Goal: Transaction & Acquisition: Purchase product/service

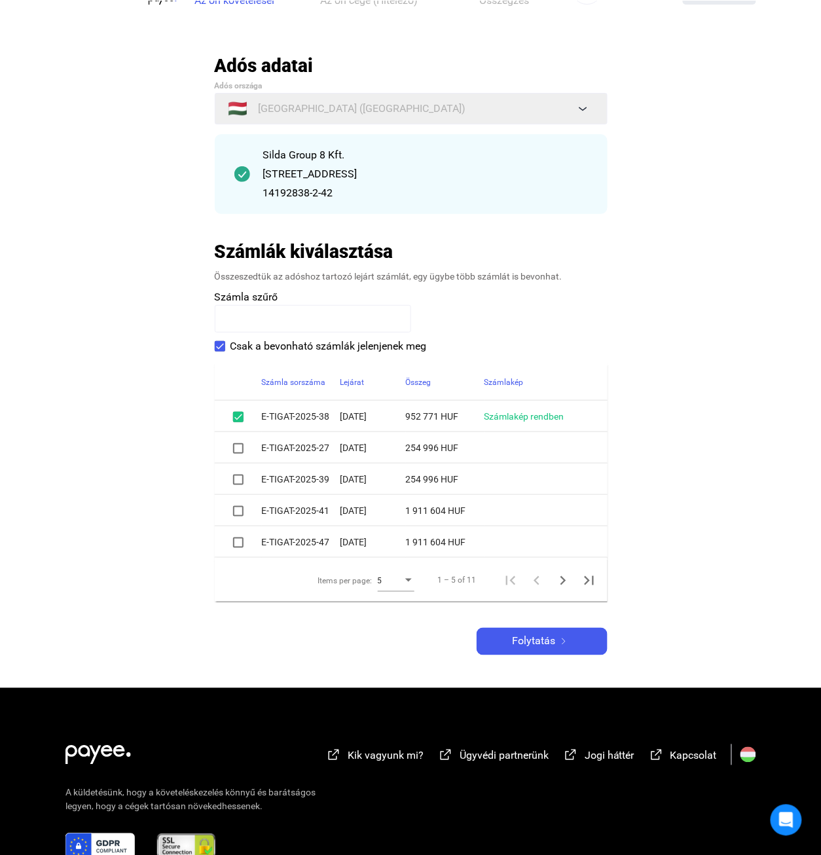
scroll to position [65, 0]
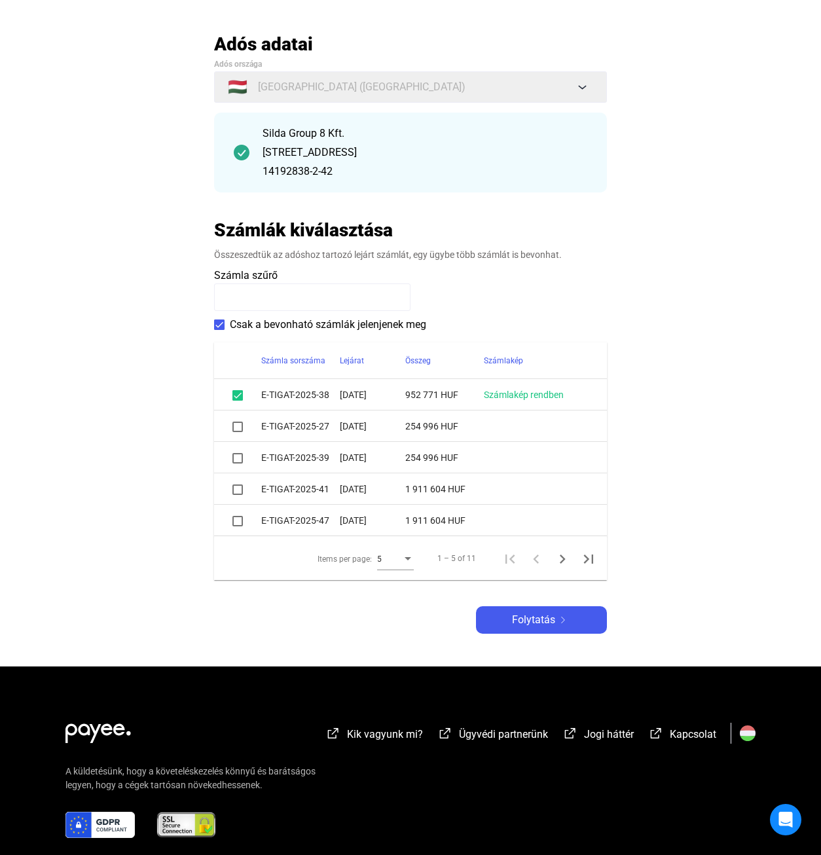
click at [238, 492] on span at bounding box center [237, 490] width 10 height 10
click at [236, 524] on span at bounding box center [237, 521] width 10 height 10
click at [562, 560] on icon "Next page" at bounding box center [562, 559] width 18 height 18
click at [240, 398] on span at bounding box center [237, 395] width 10 height 10
click at [242, 426] on span at bounding box center [237, 427] width 10 height 10
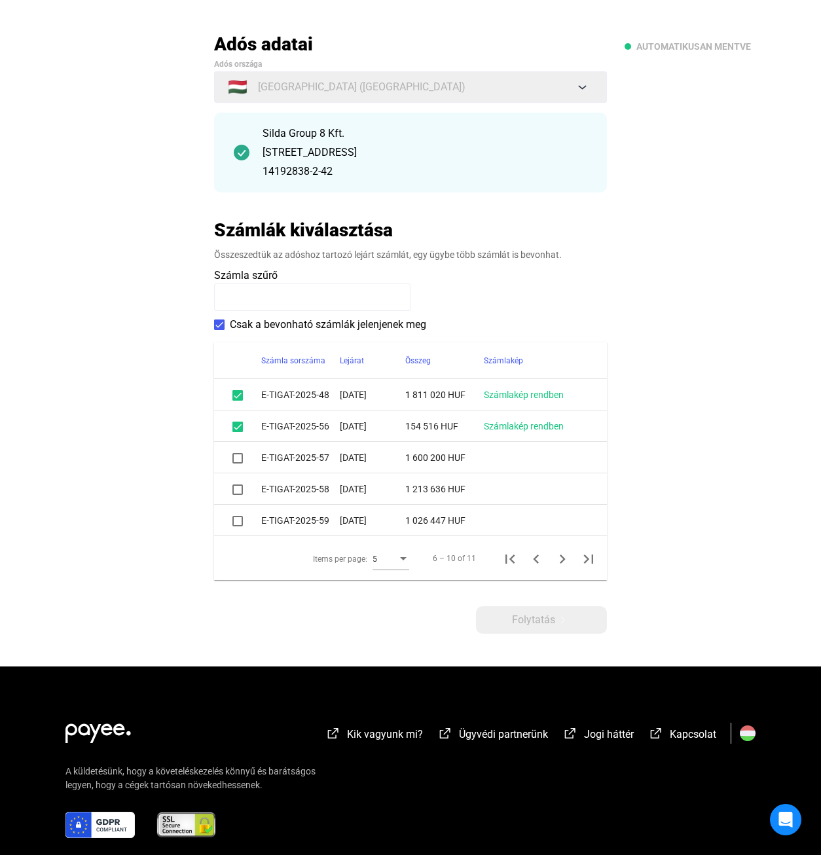
click at [242, 456] on span at bounding box center [237, 458] width 10 height 10
click at [243, 489] on div at bounding box center [238, 489] width 16 height 16
click at [238, 492] on span at bounding box center [237, 490] width 10 height 10
click at [238, 490] on span at bounding box center [237, 490] width 10 height 10
click at [237, 523] on span at bounding box center [237, 521] width 10 height 10
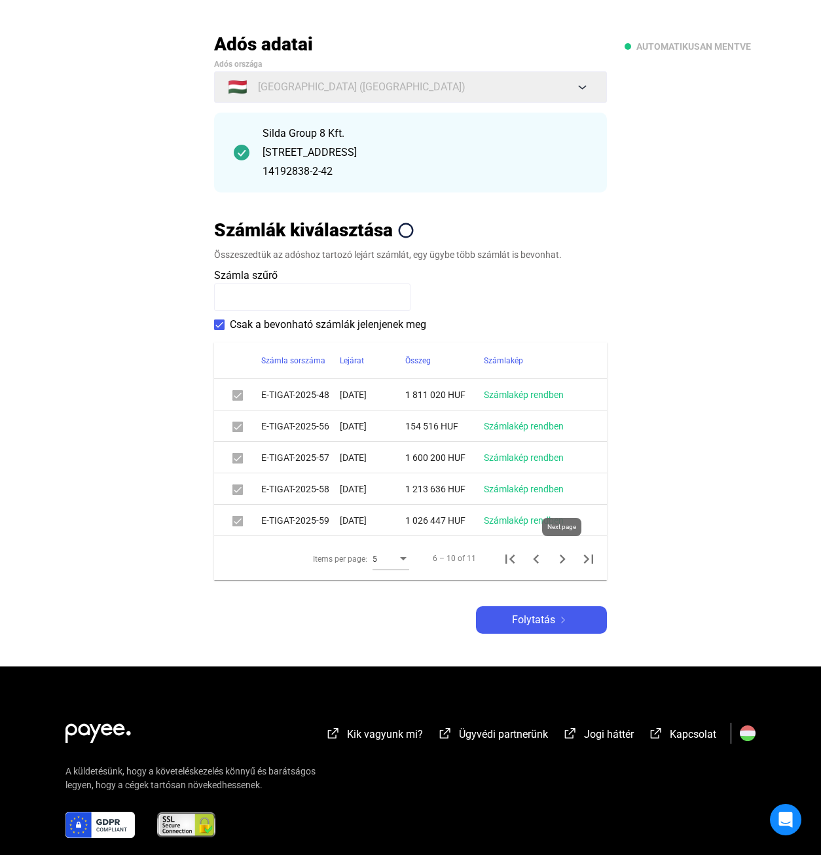
click at [561, 563] on icon "Next page" at bounding box center [563, 559] width 6 height 9
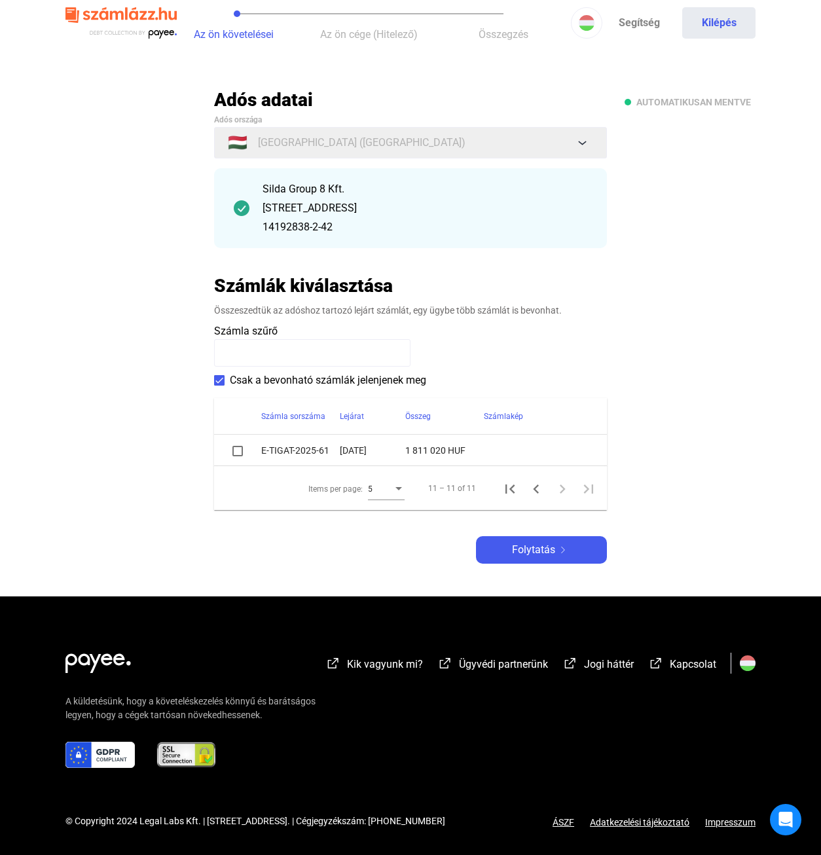
scroll to position [10, 0]
click at [234, 453] on span at bounding box center [237, 451] width 10 height 10
click at [240, 455] on span at bounding box center [237, 451] width 10 height 10
click at [510, 493] on icon "First page" at bounding box center [510, 489] width 18 height 18
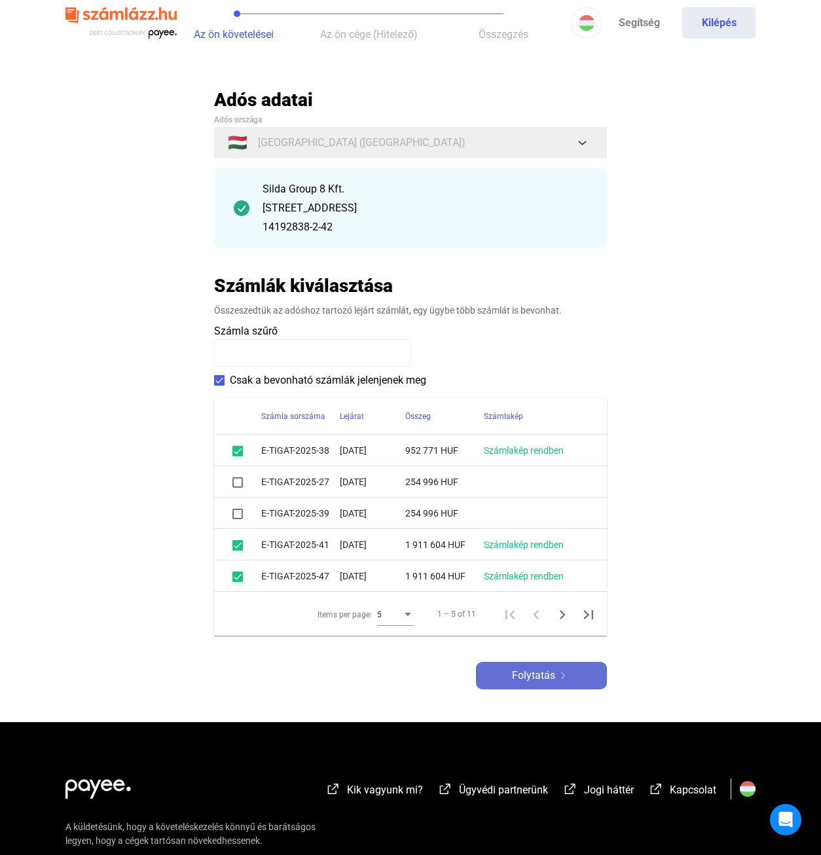
click at [553, 679] on span "Folytatás" at bounding box center [533, 676] width 43 height 16
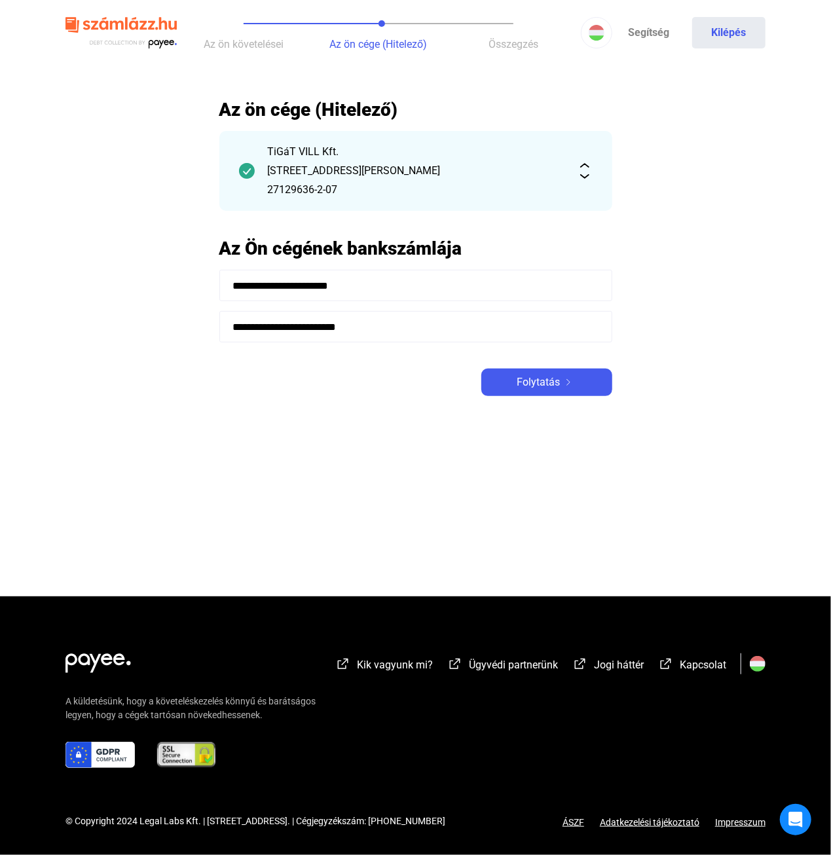
click at [256, 322] on input "**********" at bounding box center [415, 326] width 393 height 31
click at [314, 405] on main "**********" at bounding box center [415, 347] width 831 height 498
click at [572, 379] on img at bounding box center [569, 382] width 16 height 7
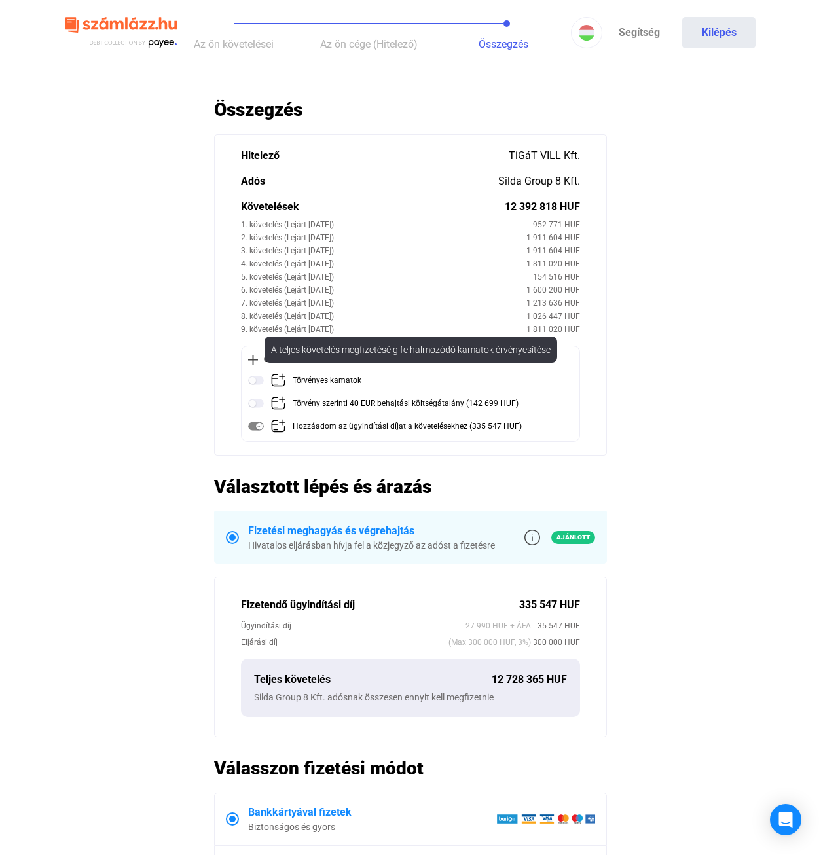
click at [259, 382] on img at bounding box center [256, 381] width 16 height 16
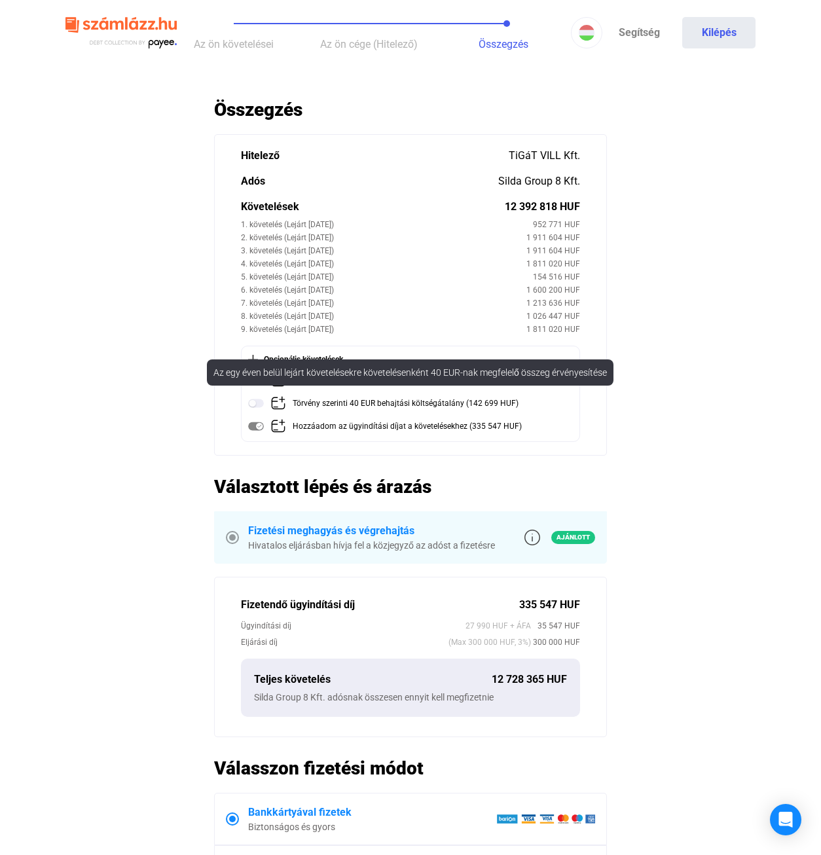
click at [257, 405] on img at bounding box center [256, 404] width 16 height 16
click at [253, 403] on img at bounding box center [256, 404] width 16 height 16
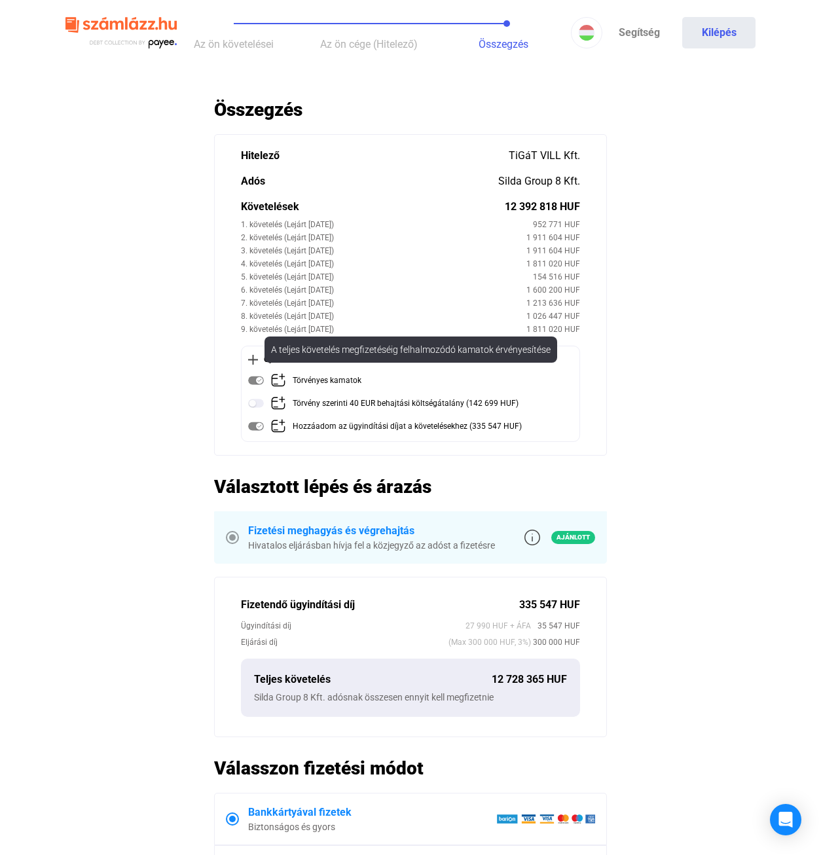
click at [253, 378] on img at bounding box center [256, 381] width 16 height 16
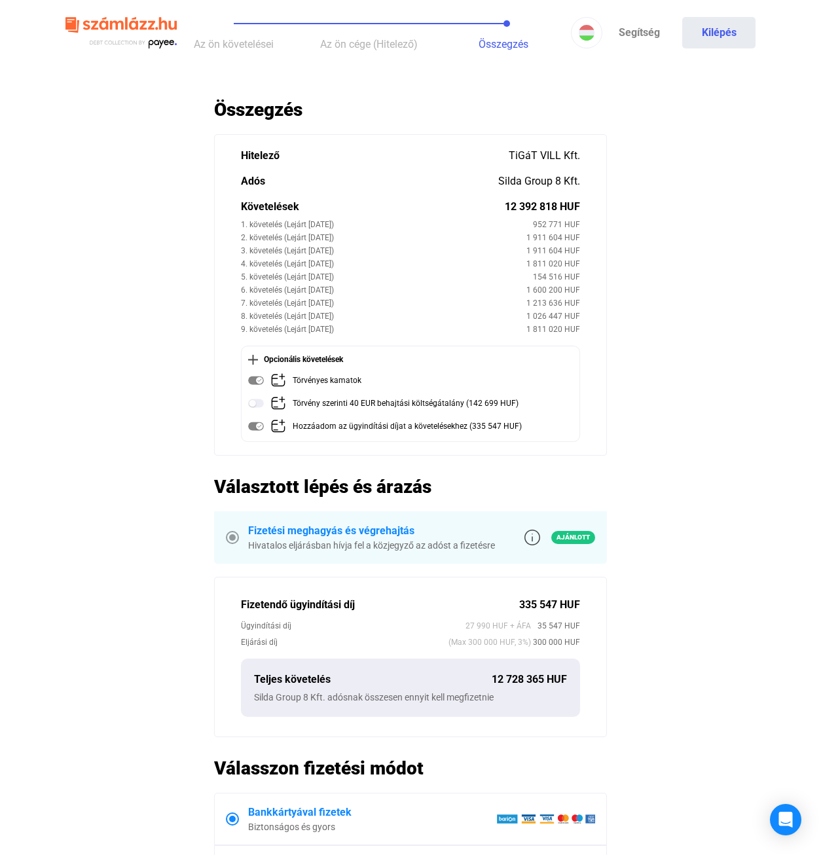
click at [257, 379] on img at bounding box center [256, 381] width 16 height 16
click at [254, 358] on img at bounding box center [253, 360] width 10 height 10
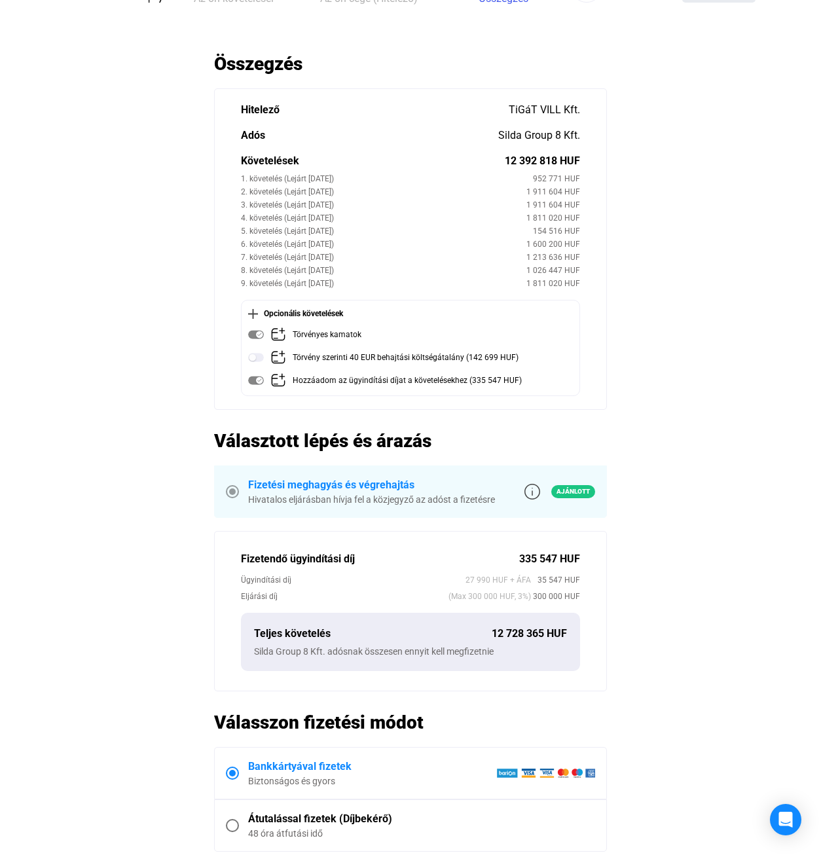
scroll to position [65, 0]
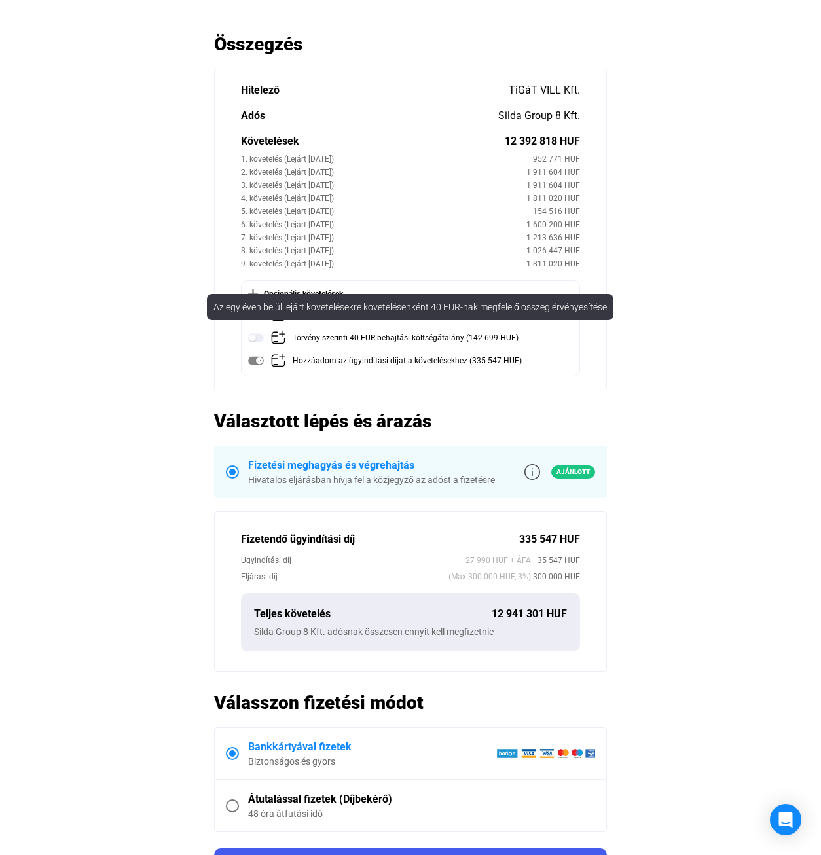
click at [258, 337] on img at bounding box center [256, 338] width 16 height 16
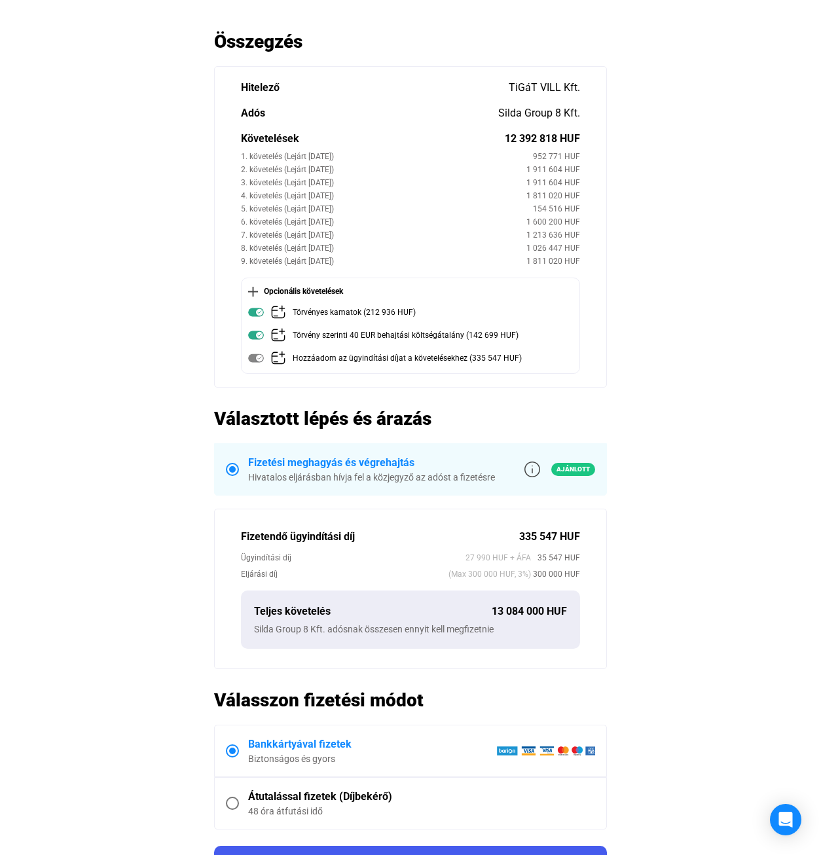
scroll to position [0, 0]
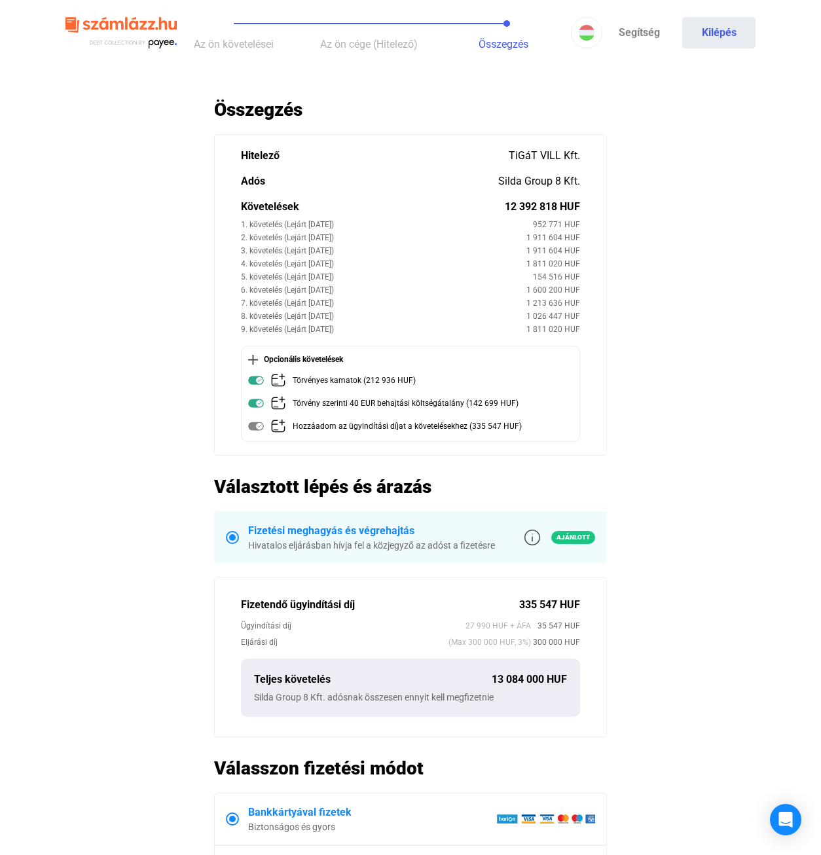
click at [160, 350] on main "Automatikusan mentve Összegzés Hitelező TiGáT VILL Kft. Adós Silda Group 8 Kft.…" at bounding box center [410, 564] width 821 height 933
click at [75, 418] on main "Automatikusan mentve Összegzés Hitelező TiGáT VILL Kft. Adós Silda Group 8 Kft.…" at bounding box center [410, 564] width 821 height 933
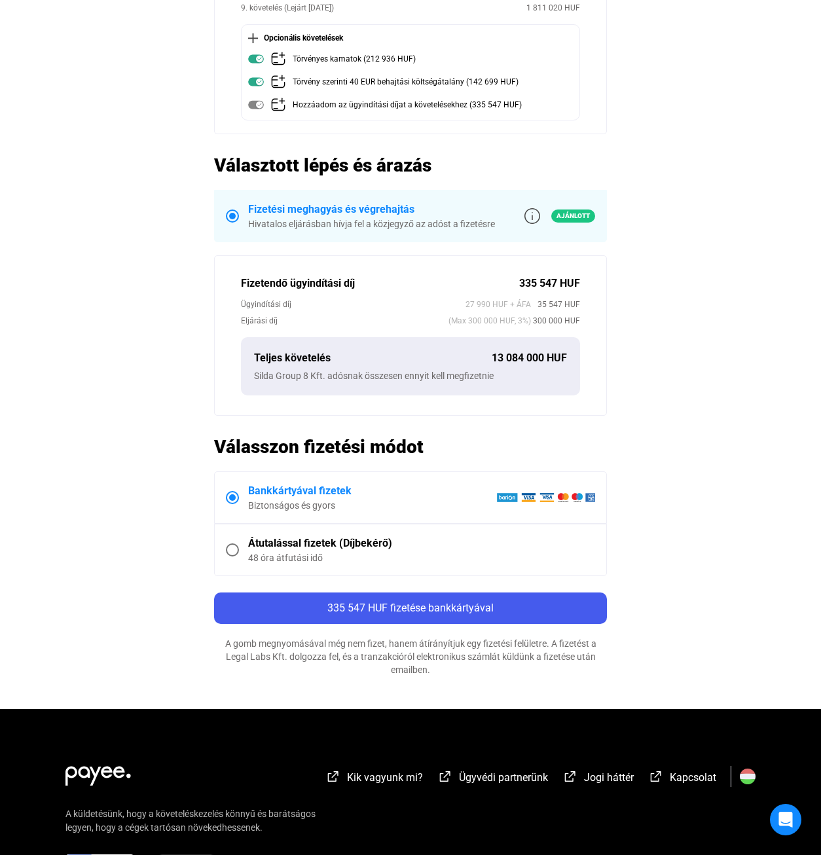
scroll to position [170, 0]
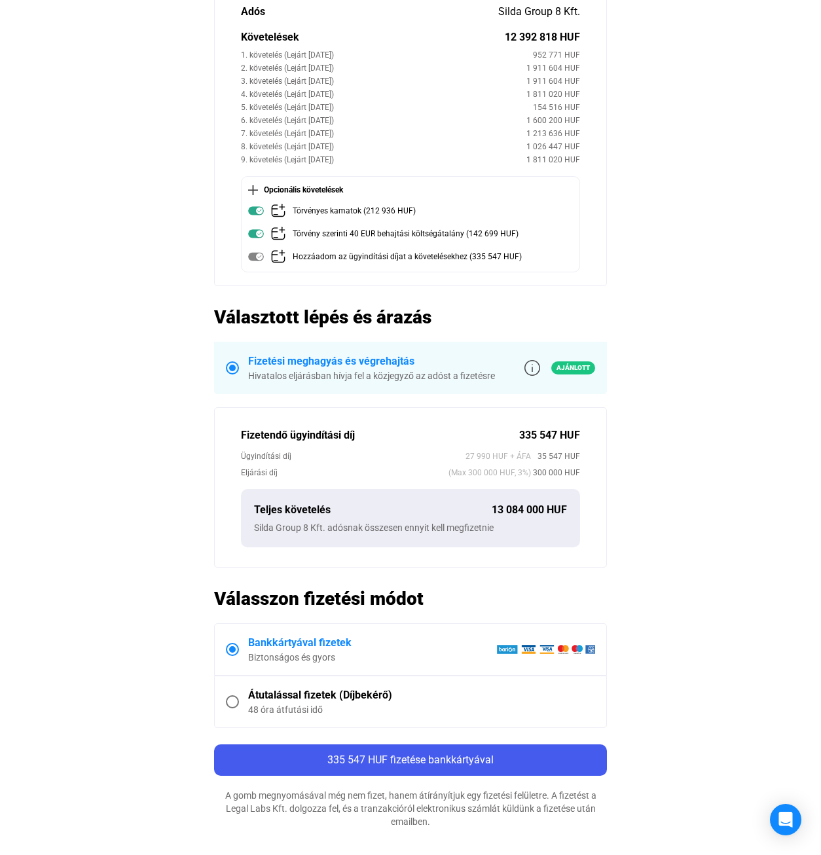
click at [41, 553] on main "Automatikusan mentve Összegzés Hitelező TiGáT VILL Kft. Adós Silda Group 8 Kft.…" at bounding box center [410, 395] width 821 height 933
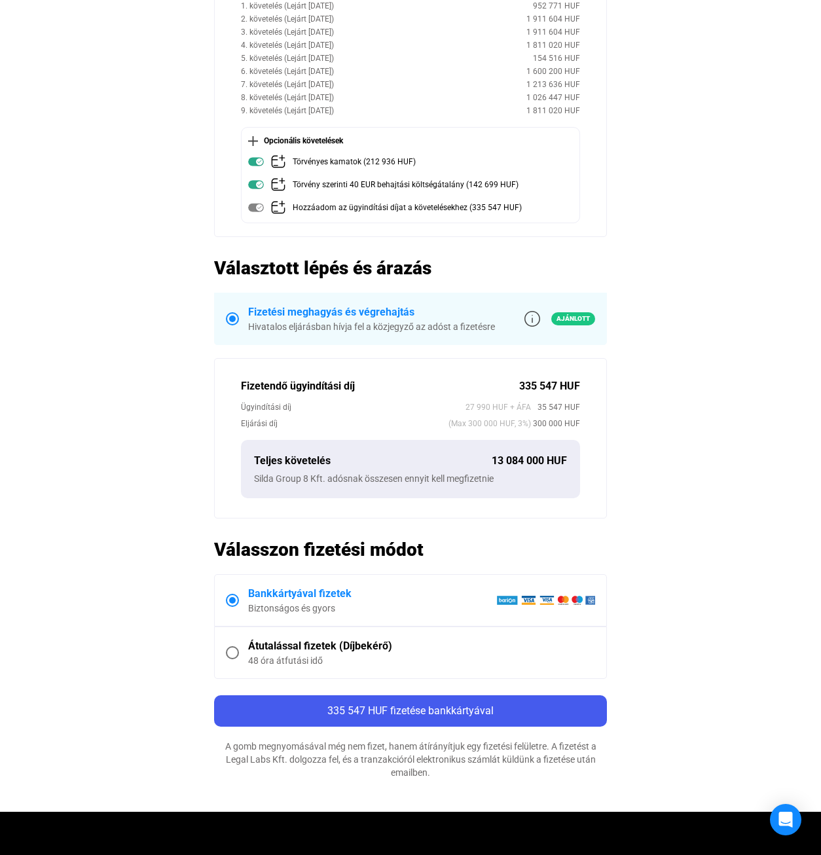
scroll to position [262, 0]
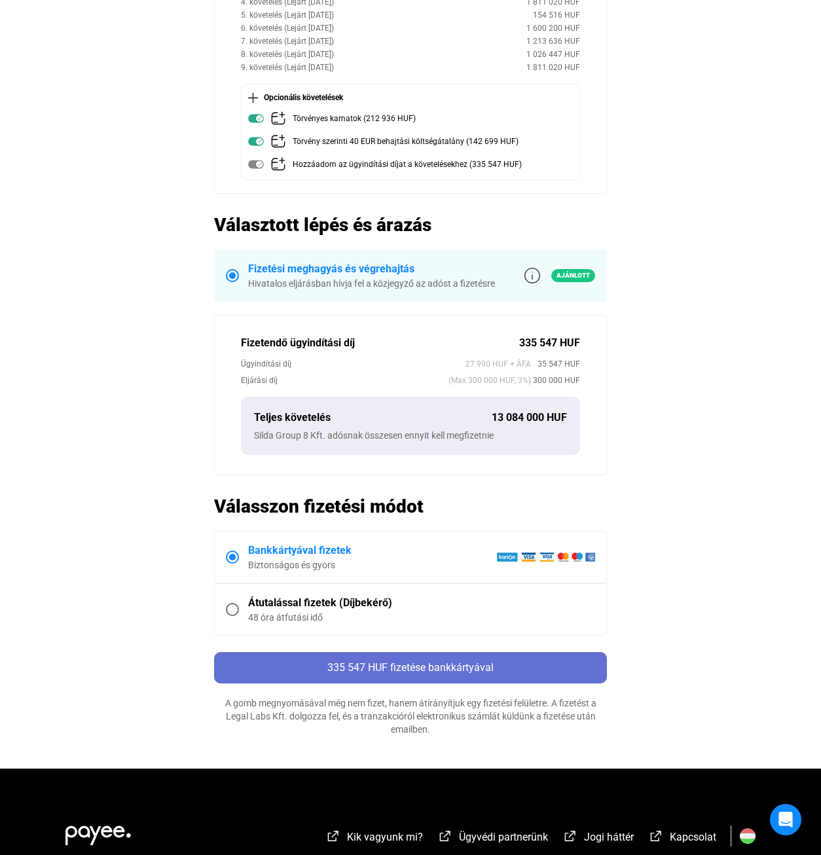
click at [412, 669] on span "335 547 HUF fizetése bankkártyával" at bounding box center [410, 667] width 166 height 12
